Goal: Task Accomplishment & Management: Manage account settings

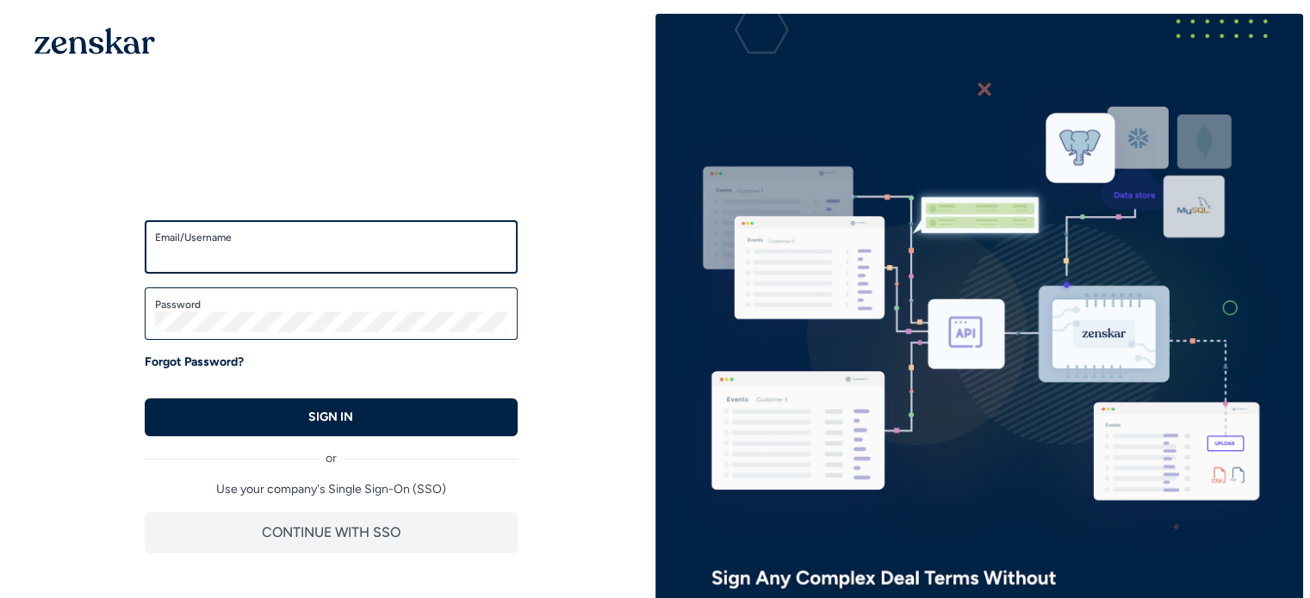
type input "**********"
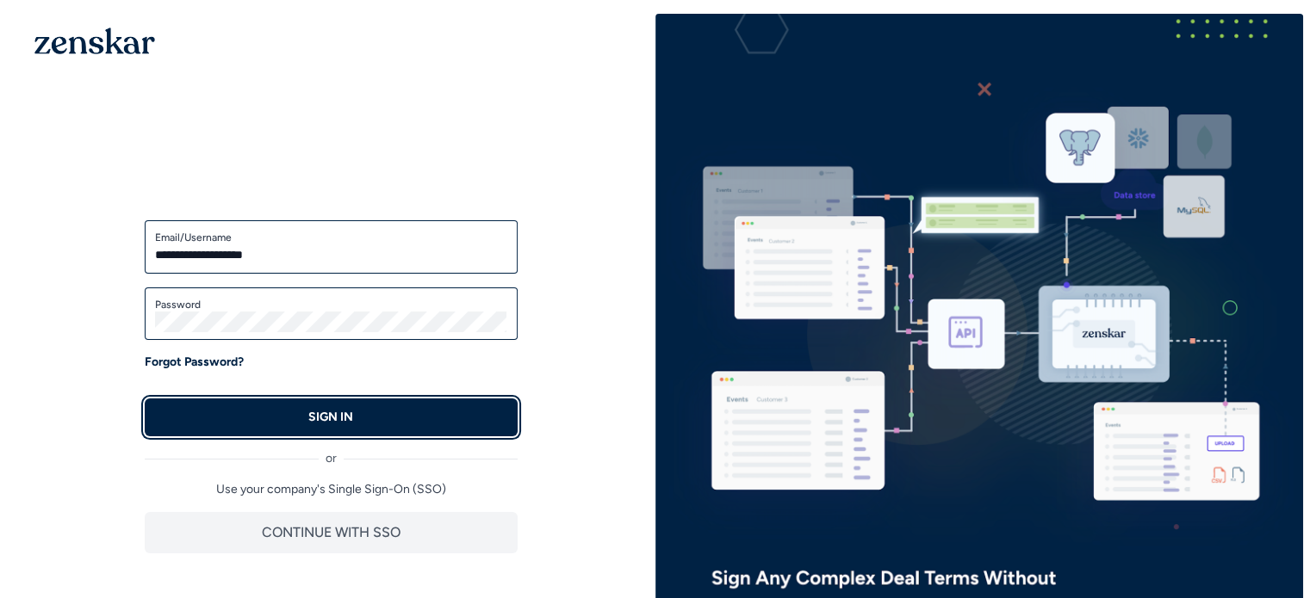
click at [274, 410] on button "SIGN IN" at bounding box center [331, 418] width 373 height 38
